Goal: Find specific page/section: Find specific page/section

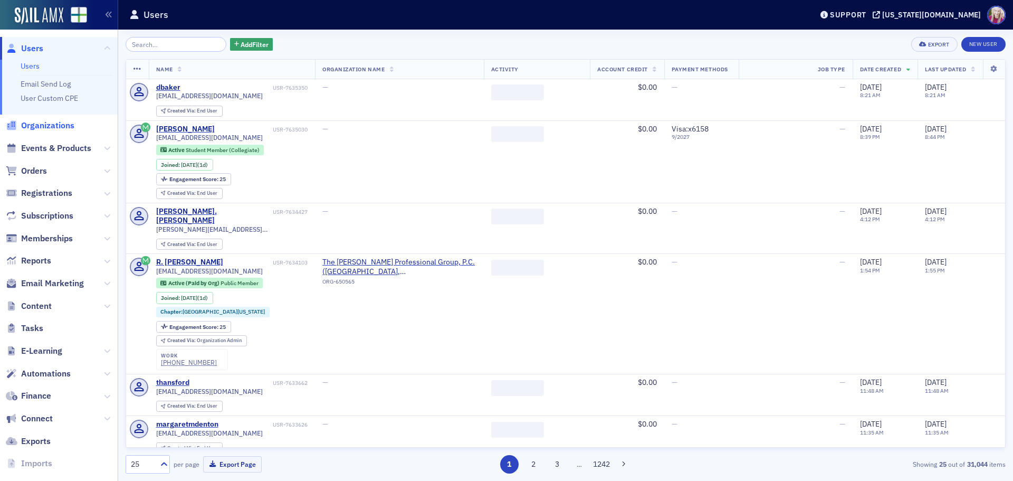
click at [55, 128] on span "Organizations" at bounding box center [47, 126] width 53 height 12
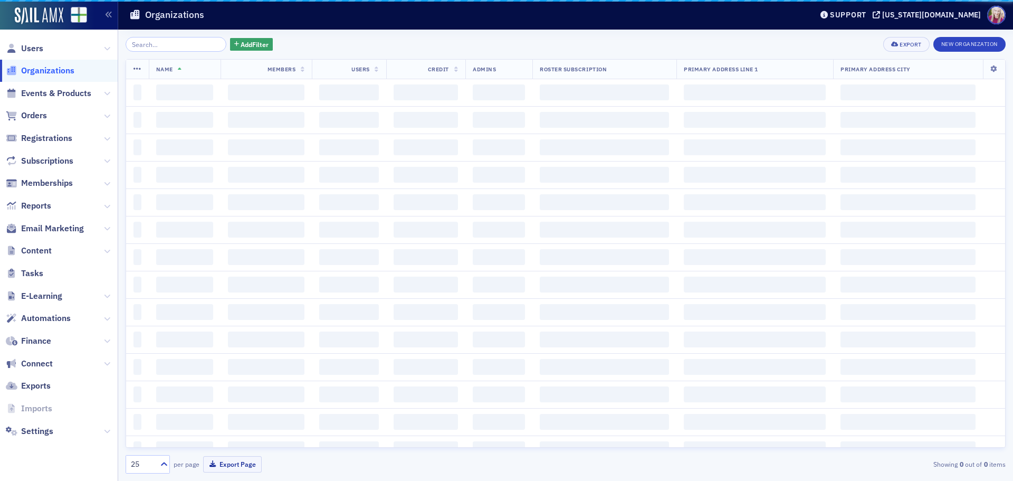
click at [162, 43] on input "search" at bounding box center [176, 44] width 101 height 15
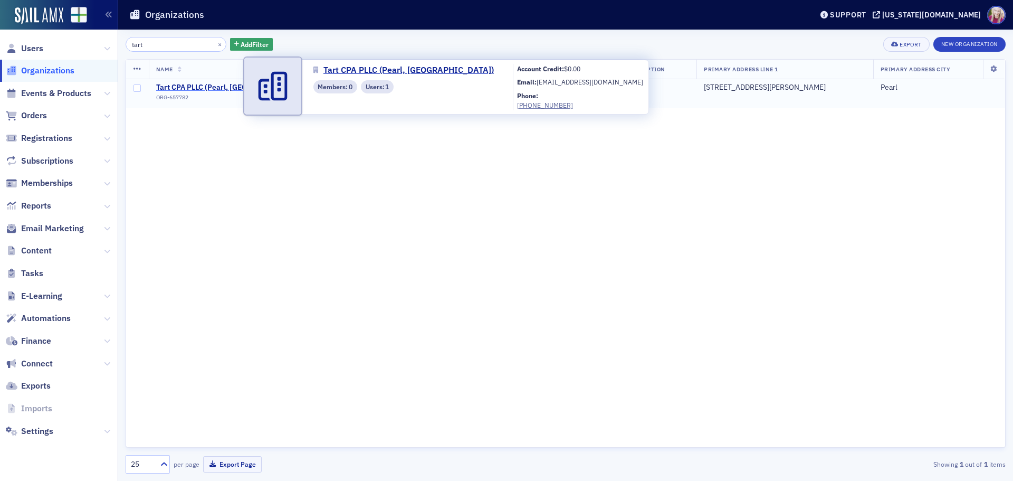
type input "tart"
click at [209, 87] on span "Tart CPA PLLC (Pearl, [GEOGRAPHIC_DATA])" at bounding box center [231, 88] width 150 height 10
select select "US"
